Goal: Transaction & Acquisition: Purchase product/service

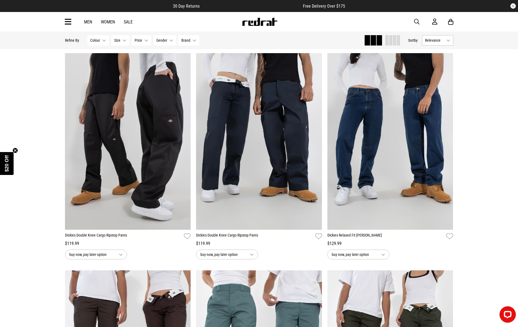
scroll to position [876, 0]
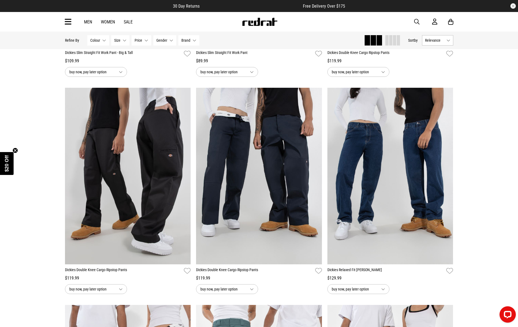
click at [86, 22] on link "Men" at bounding box center [88, 21] width 8 height 5
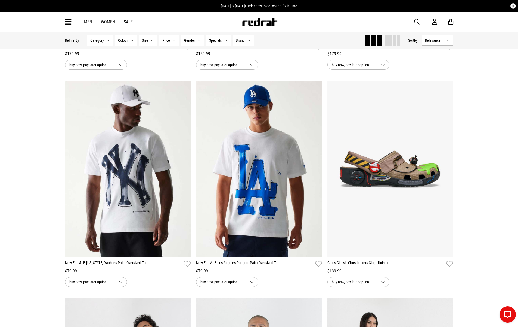
scroll to position [670, 0]
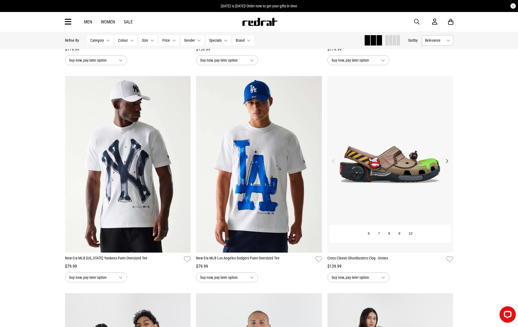
click at [352, 155] on img at bounding box center [391, 164] width 126 height 176
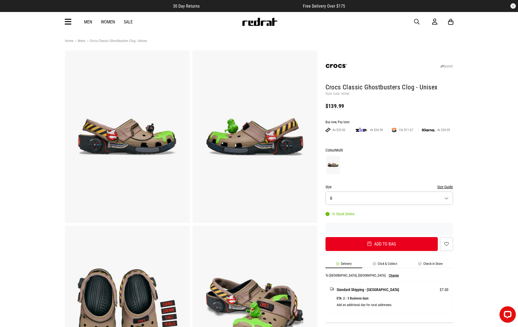
click at [125, 21] on link "Sale" at bounding box center [128, 21] width 9 height 5
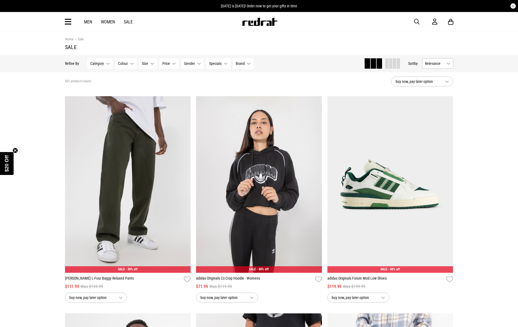
click at [72, 20] on div "Men Women Sale Sign in New Back Footwear Back Mens Back Womens Back Youth & Kid…" at bounding box center [259, 22] width 397 height 20
click at [67, 22] on icon at bounding box center [68, 21] width 7 height 9
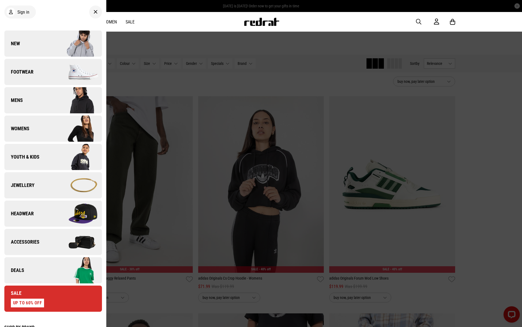
click at [53, 108] on img at bounding box center [77, 100] width 49 height 27
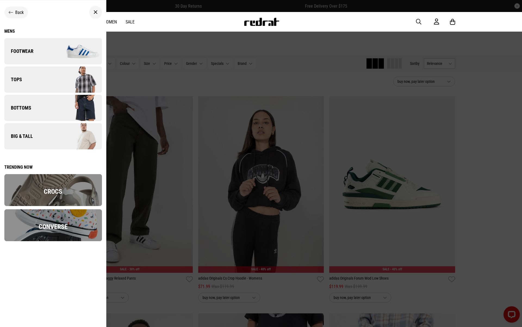
click at [29, 112] on link "Bottoms" at bounding box center [53, 108] width 98 height 26
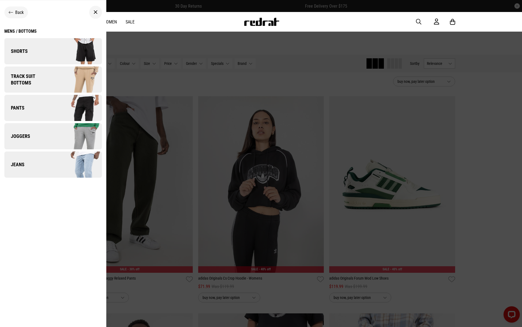
click at [23, 170] on link "Jeans" at bounding box center [53, 164] width 98 height 26
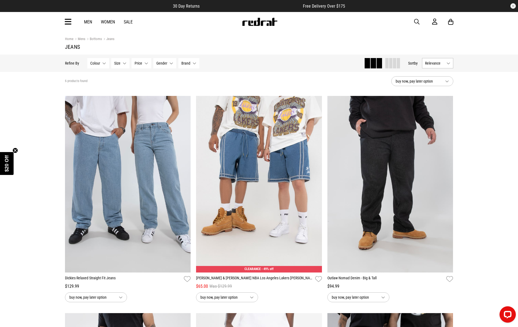
click at [72, 21] on div "Men Women Sale Sign in New Back Footwear Back Mens Back Womens Back Youth & Kid…" at bounding box center [259, 22] width 397 height 20
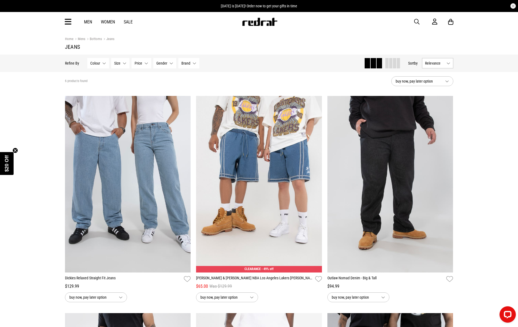
click at [66, 23] on icon at bounding box center [68, 21] width 7 height 9
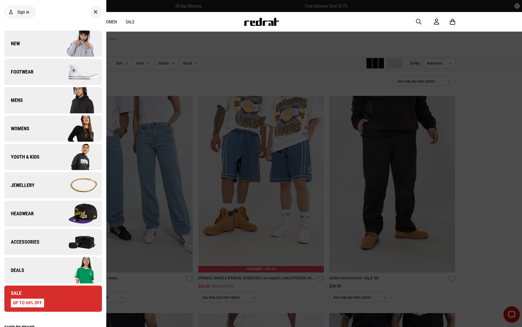
click at [53, 75] on img at bounding box center [77, 71] width 49 height 27
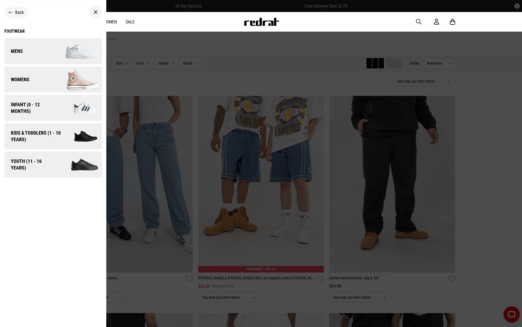
click at [55, 56] on img at bounding box center [77, 51] width 49 height 27
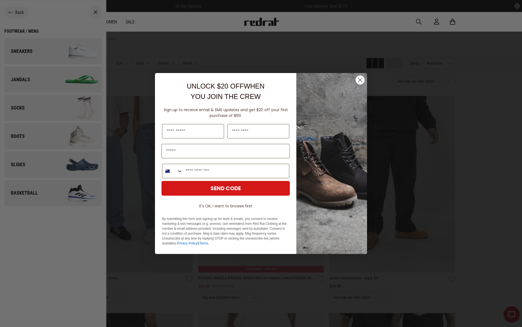
click at [363, 80] on circle "Close dialog" at bounding box center [360, 79] width 9 height 9
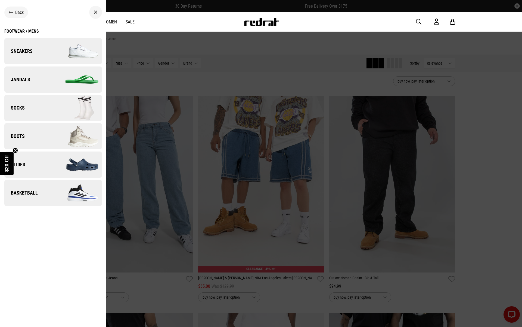
click at [44, 50] on link "Sneakers" at bounding box center [53, 51] width 98 height 26
